Goal: Information Seeking & Learning: Check status

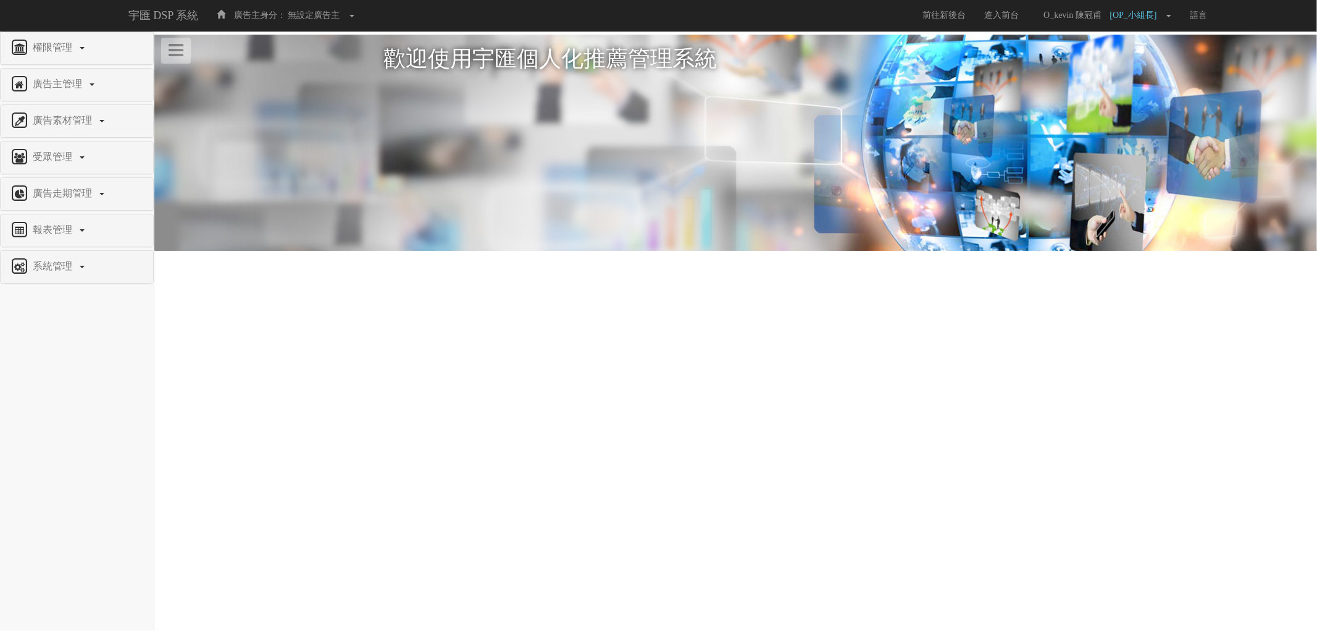
click at [69, 183] on div "廣告走期管理" at bounding box center [77, 194] width 153 height 32
click at [70, 230] on span "報表管理" at bounding box center [54, 229] width 49 height 10
click at [44, 263] on span "全站分析" at bounding box center [32, 258] width 44 height 9
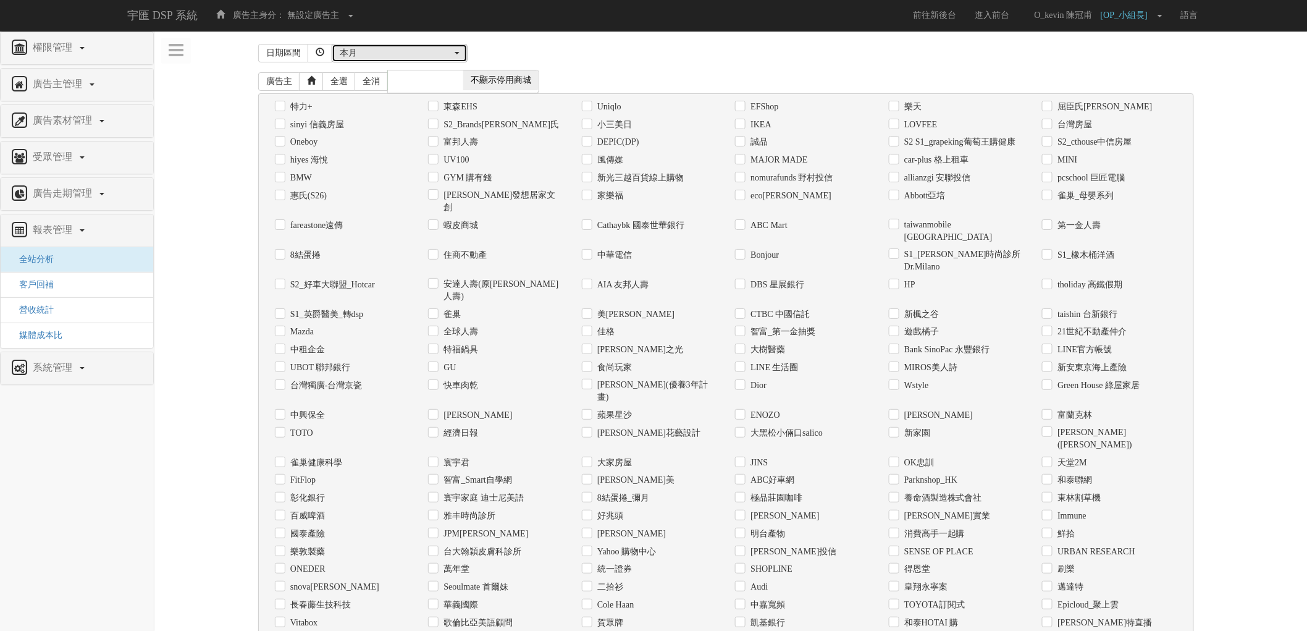
click at [441, 56] on div "本月" at bounding box center [396, 53] width 112 height 12
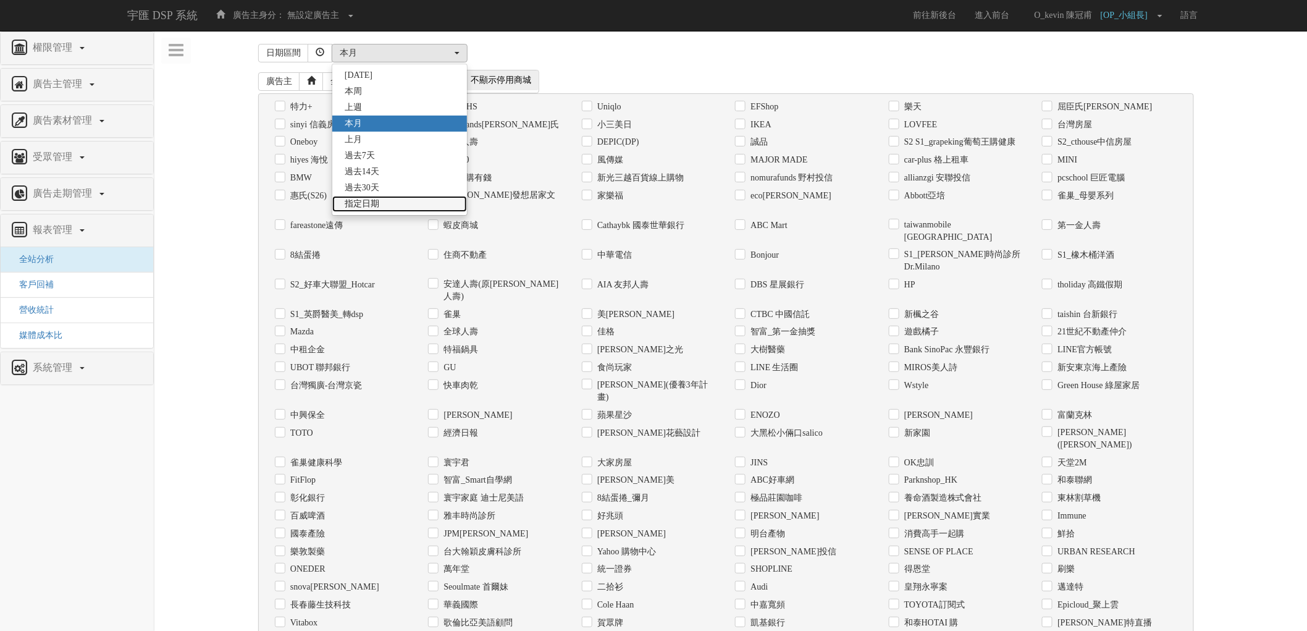
click at [390, 208] on link "指定日期" at bounding box center [399, 204] width 135 height 16
select select "Custom"
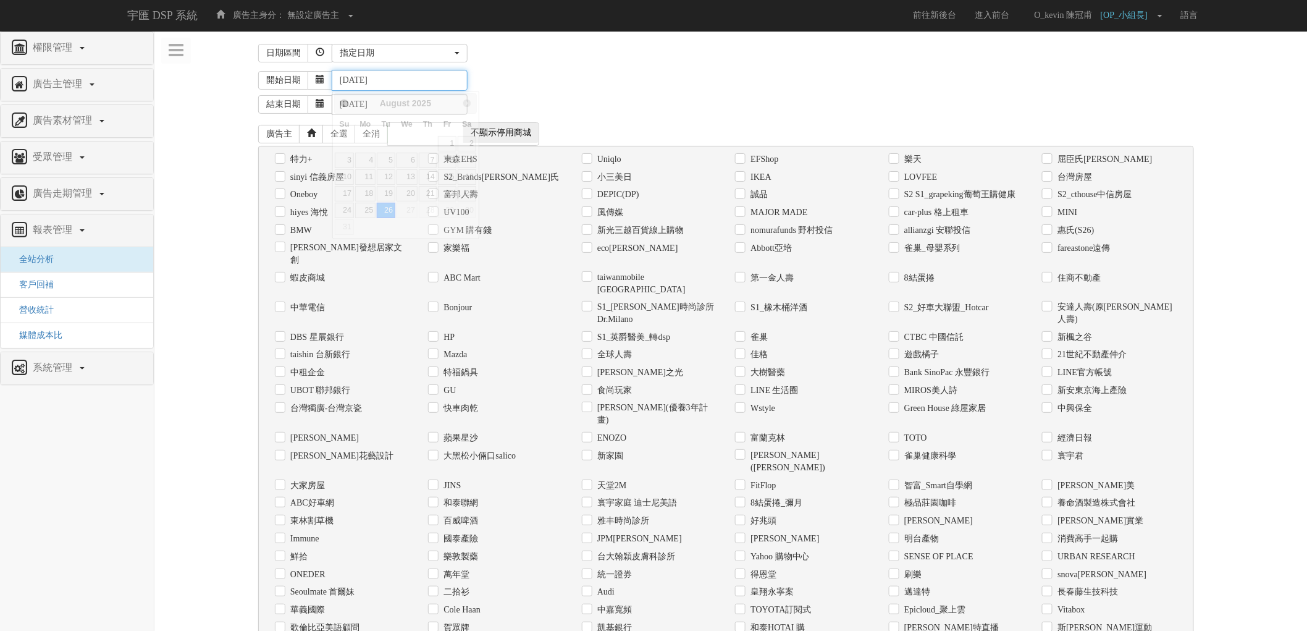
click at [422, 85] on input "[DATE]" at bounding box center [400, 80] width 136 height 21
click at [342, 102] on span "Prev" at bounding box center [343, 103] width 10 height 10
click at [387, 143] on link "1" at bounding box center [386, 143] width 19 height 15
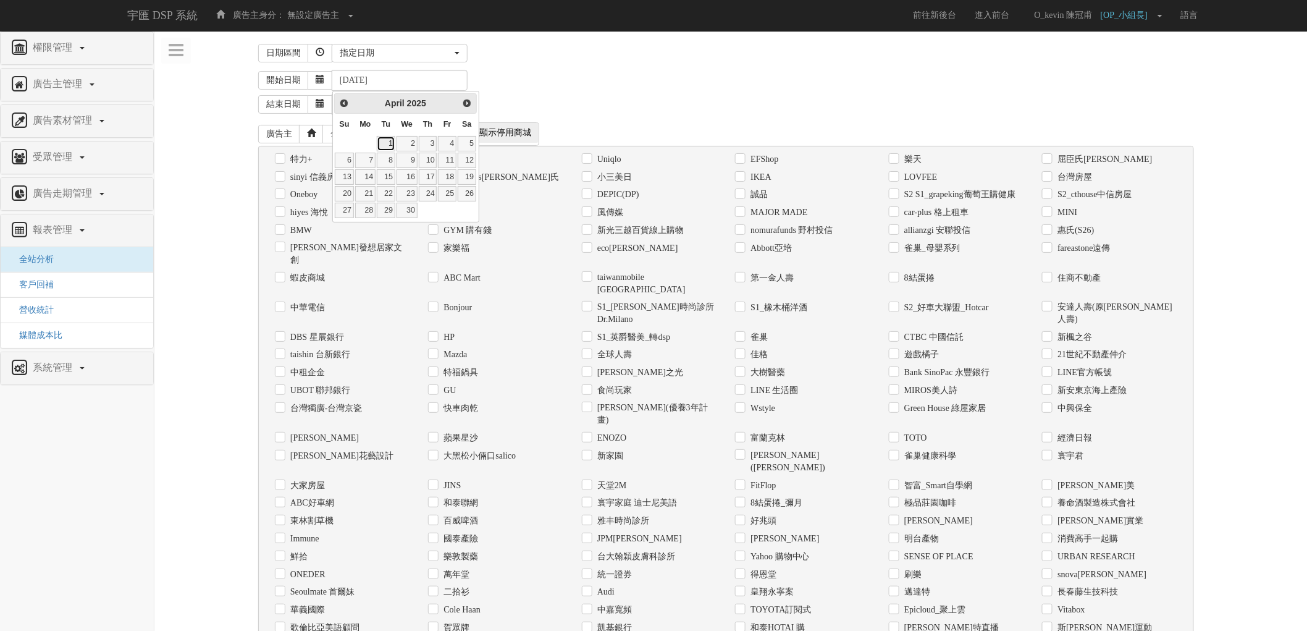
type input "[DATE]"
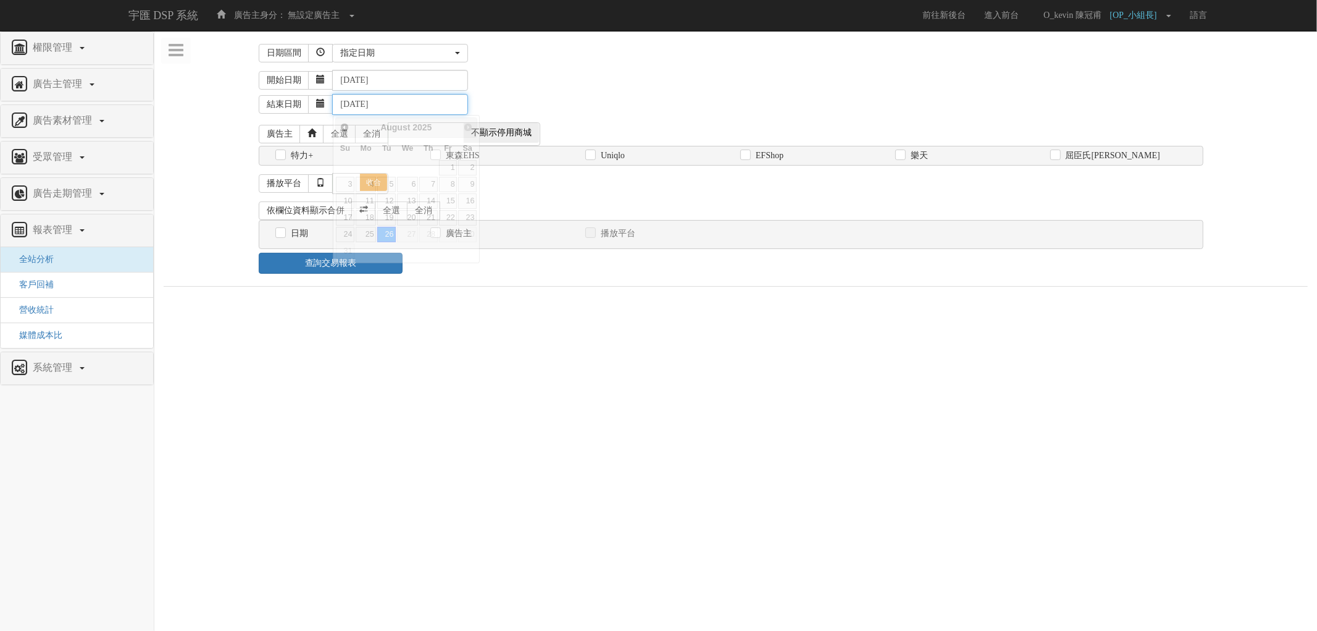
click at [398, 109] on input "[DATE]" at bounding box center [400, 104] width 136 height 21
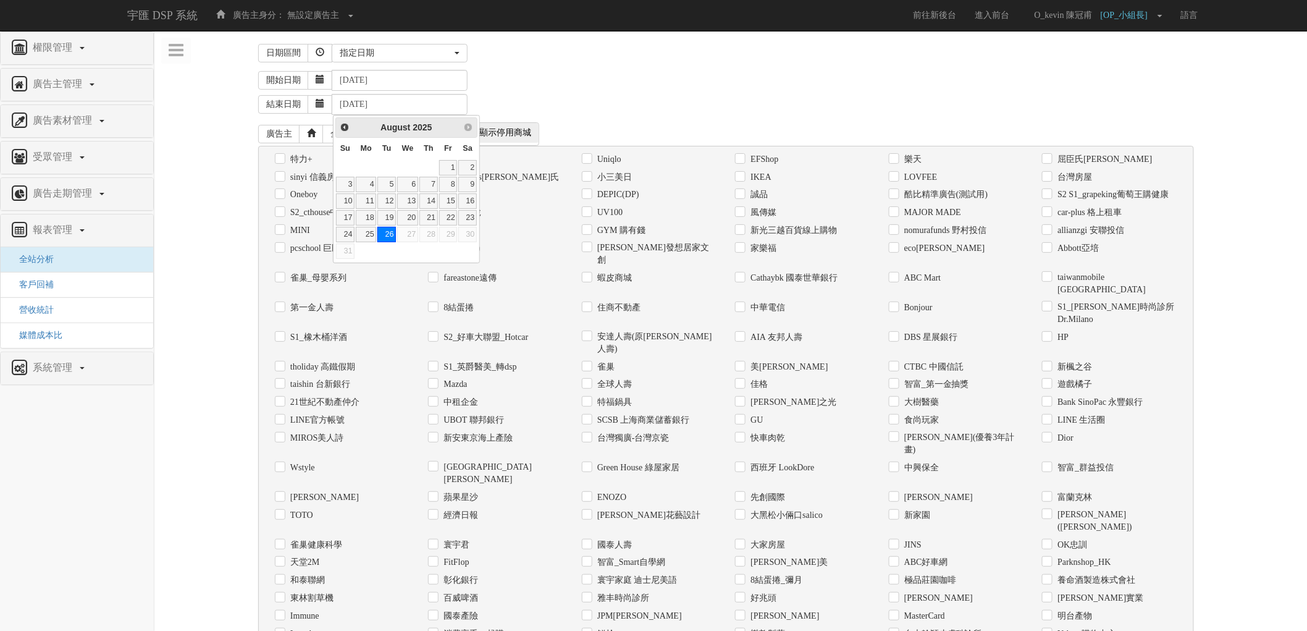
click at [353, 125] on div "Prev Next [DATE]" at bounding box center [406, 127] width 142 height 20
click at [339, 124] on span "Prev" at bounding box center [344, 127] width 10 height 10
click at [471, 236] on link "31" at bounding box center [467, 234] width 19 height 15
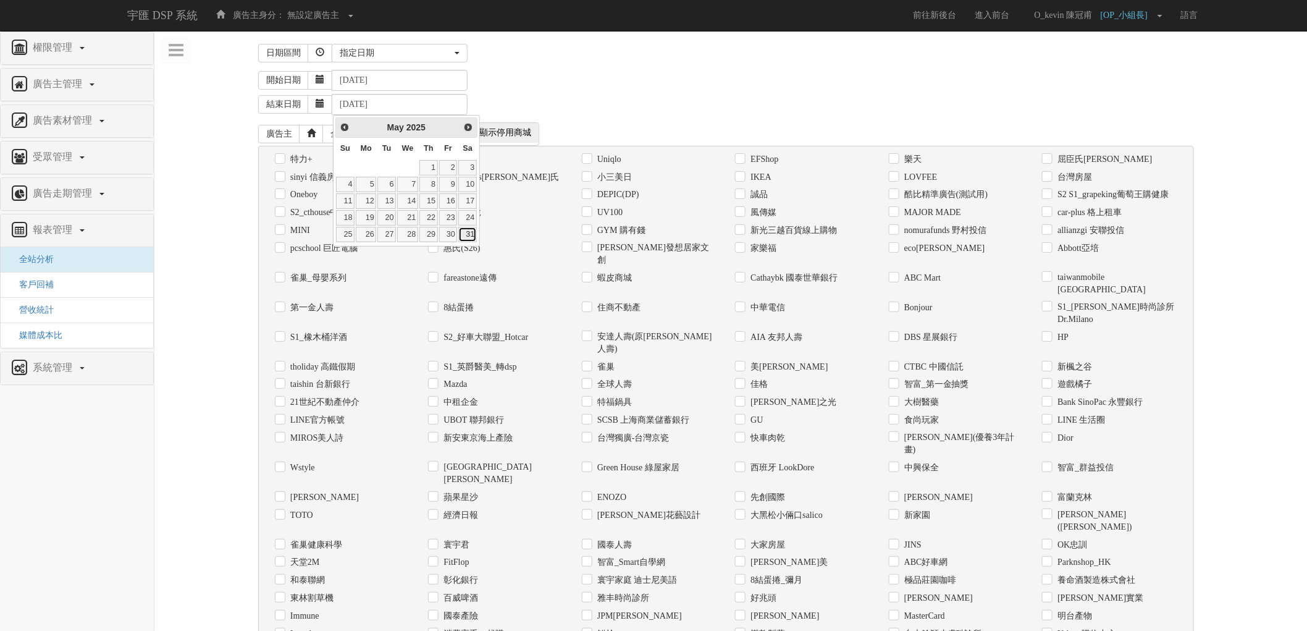
type input "[DATE]"
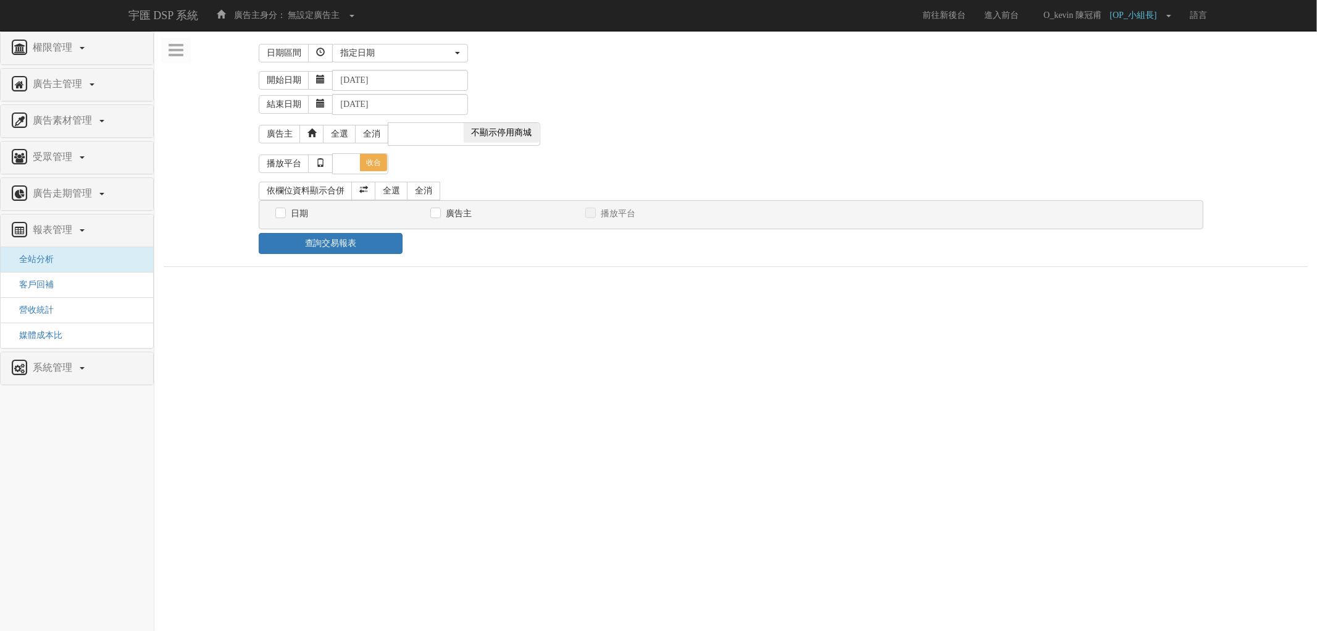
click at [618, 96] on div "結束日期 [DATE]" at bounding box center [783, 103] width 1049 height 24
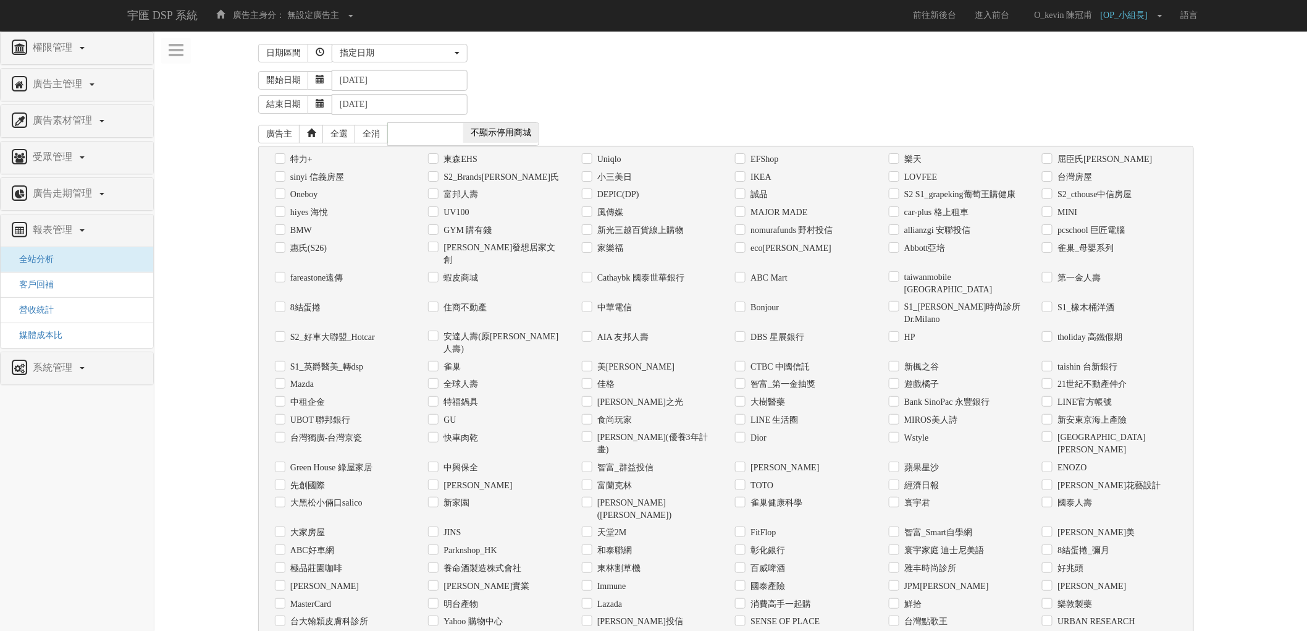
click at [491, 175] on label "S2_Brands[PERSON_NAME]氏" at bounding box center [499, 177] width 119 height 12
click at [436, 175] on input "S2_Brands[PERSON_NAME]氏" at bounding box center [432, 177] width 8 height 8
checkbox input "true"
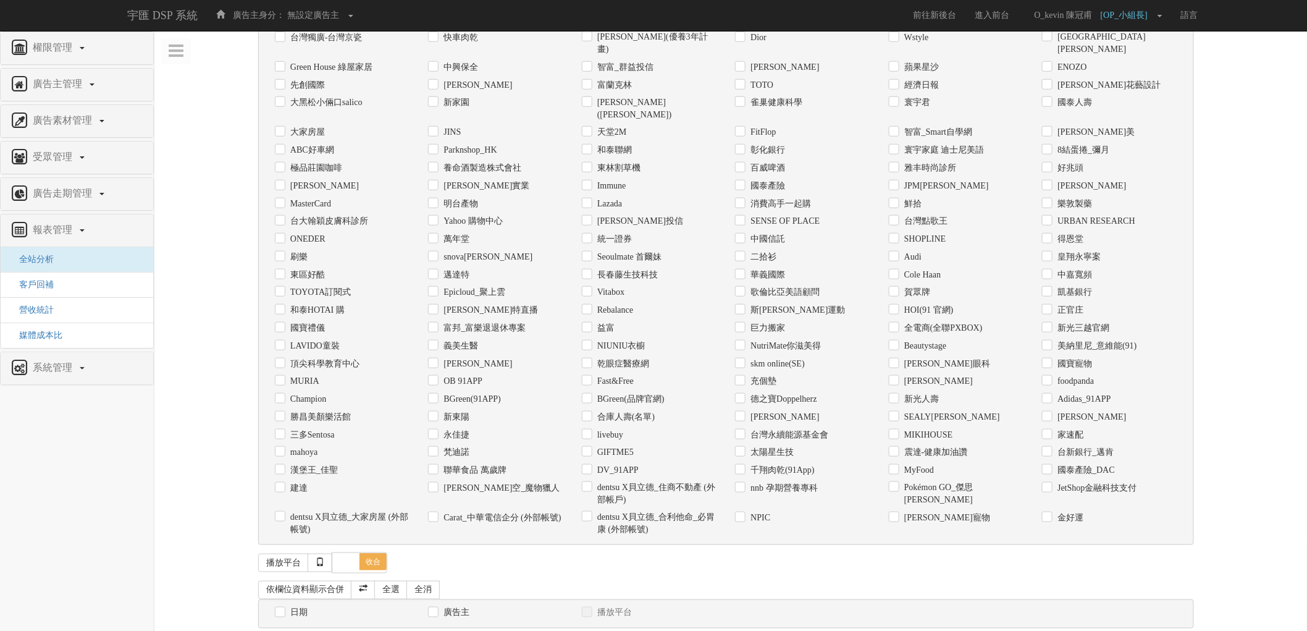
click at [377, 630] on link "查詢交易報表" at bounding box center [329, 642] width 142 height 21
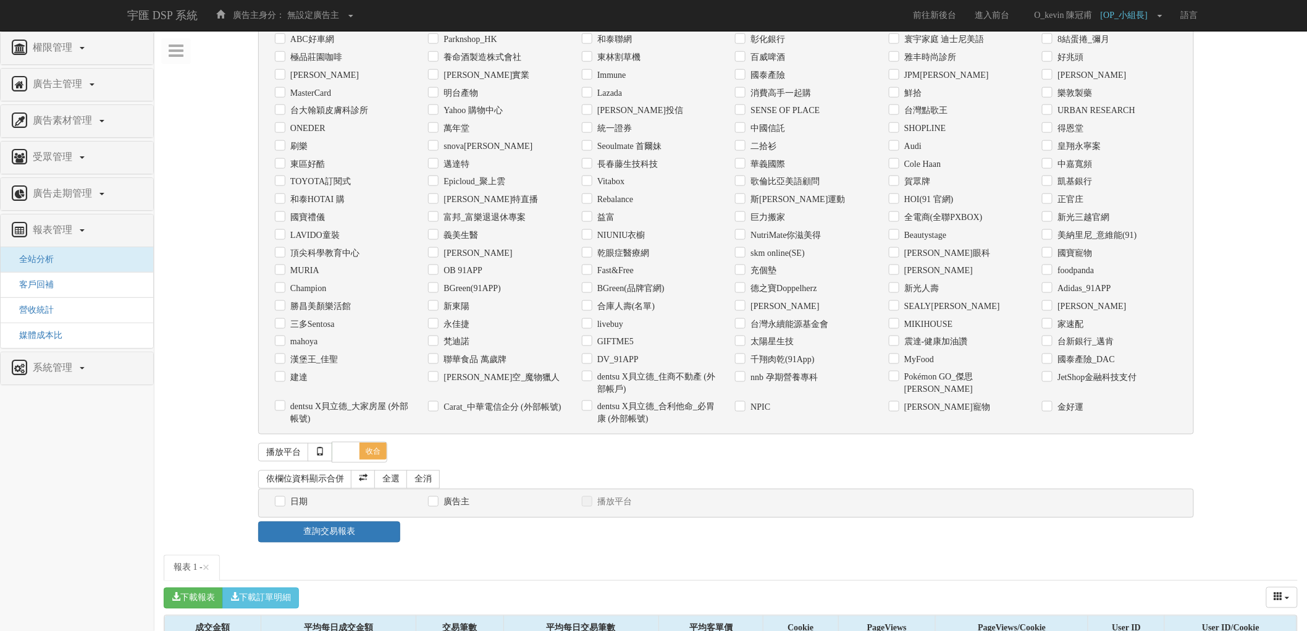
click at [510, 555] on ul "報表 1 - ×" at bounding box center [731, 568] width 1134 height 26
